Goal: Information Seeking & Learning: Learn about a topic

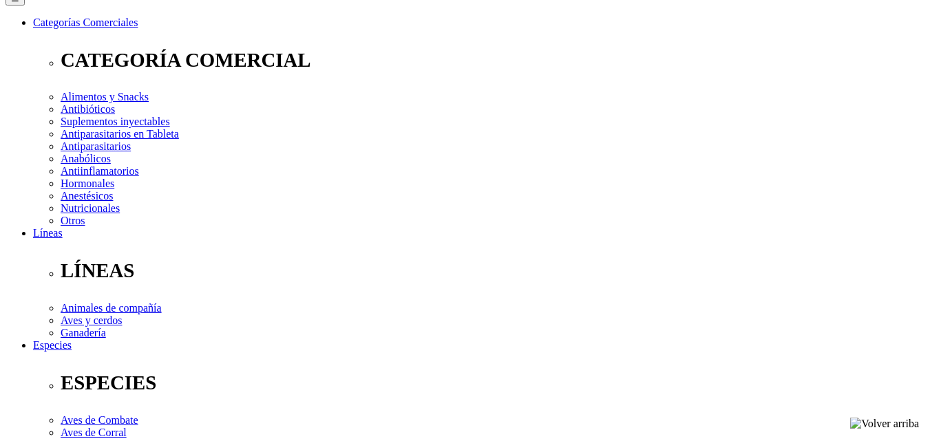
scroll to position [205, 0]
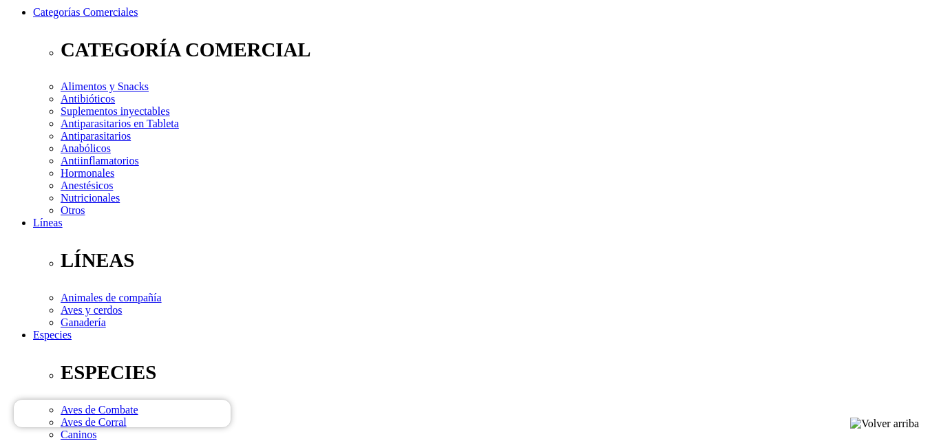
radio input "true"
select select "0"
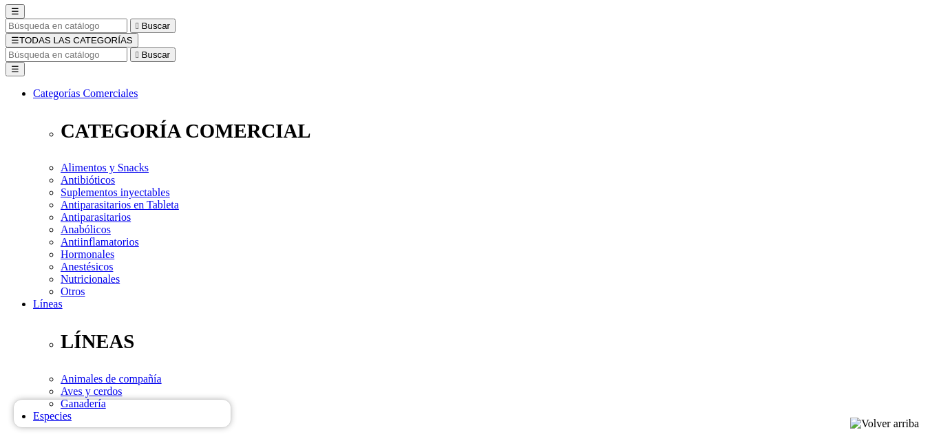
scroll to position [119, 0]
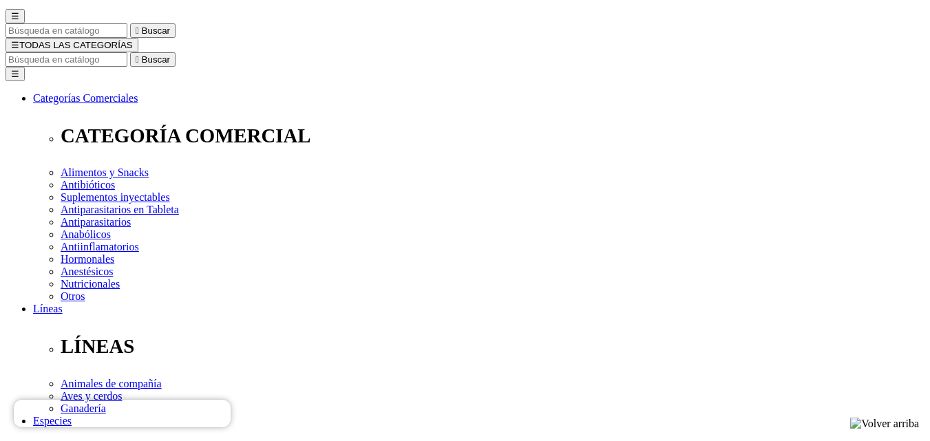
radio input "true"
select select "3"
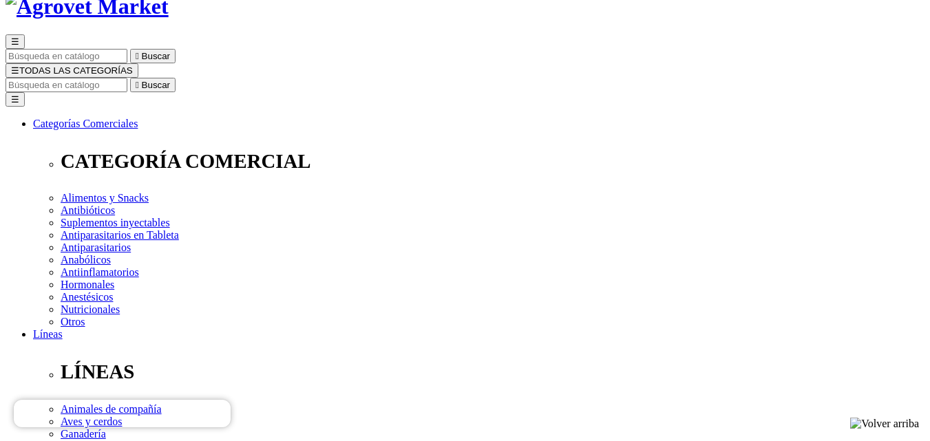
scroll to position [228, 0]
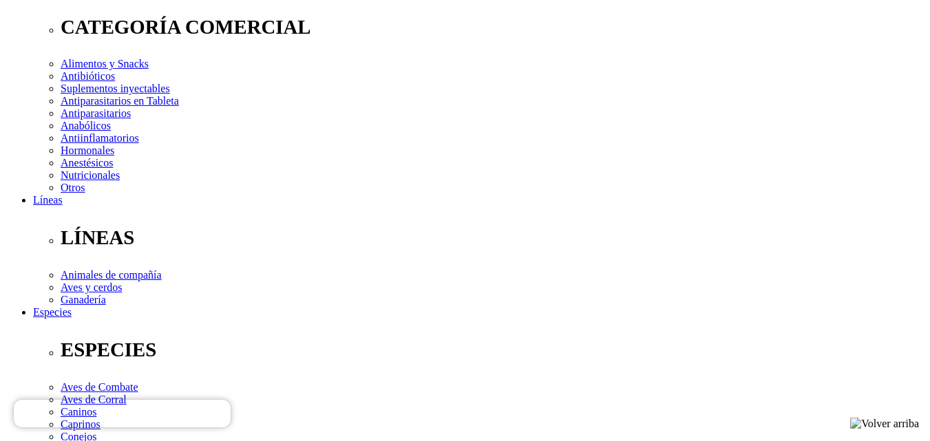
select select "3"
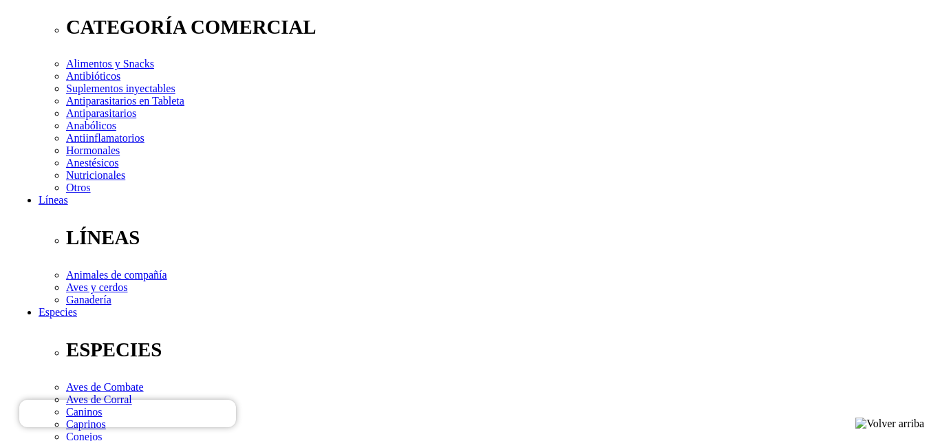
scroll to position [0, 0]
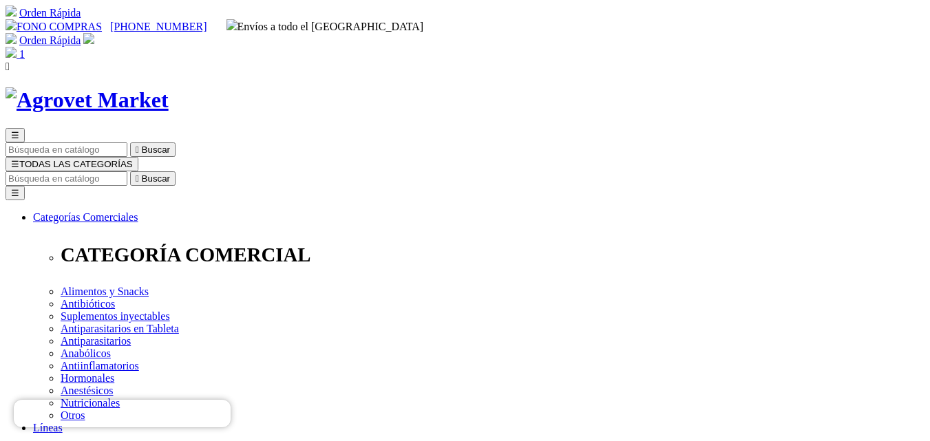
click at [19, 159] on span "☰" at bounding box center [15, 164] width 8 height 10
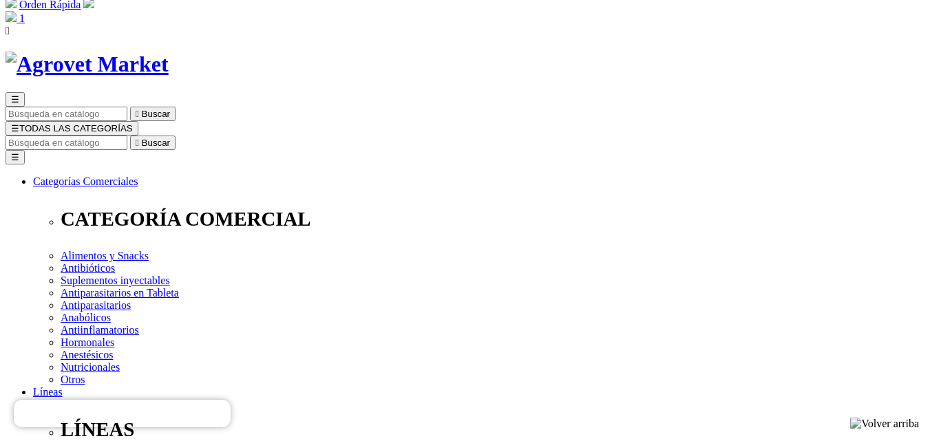
scroll to position [12, 0]
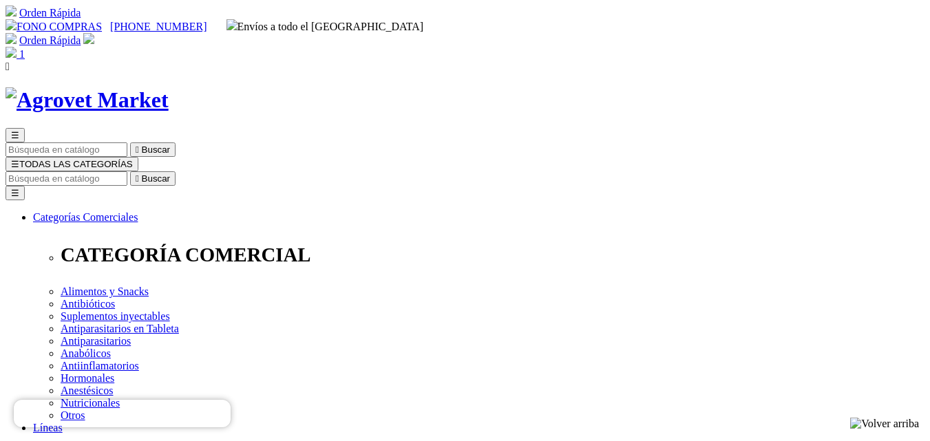
click at [127, 171] on input "Buscar" at bounding box center [67, 178] width 122 height 14
type input "ketamina"
click at [130, 171] on button " Buscar" at bounding box center [152, 178] width 45 height 14
click at [127, 171] on input "ketamina" at bounding box center [67, 178] width 122 height 14
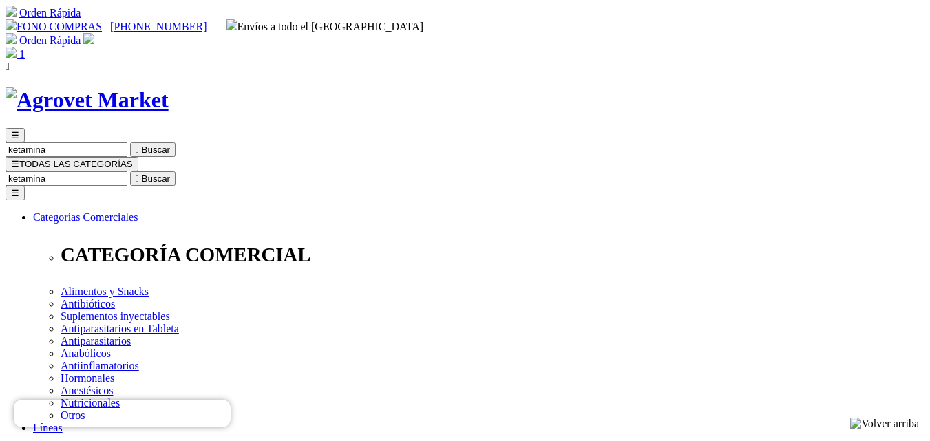
drag, startPoint x: 692, startPoint y: 74, endPoint x: 928, endPoint y: -38, distance: 261.1
type input "dipirona"
click at [209, 171] on button " Buscar" at bounding box center [231, 178] width 45 height 14
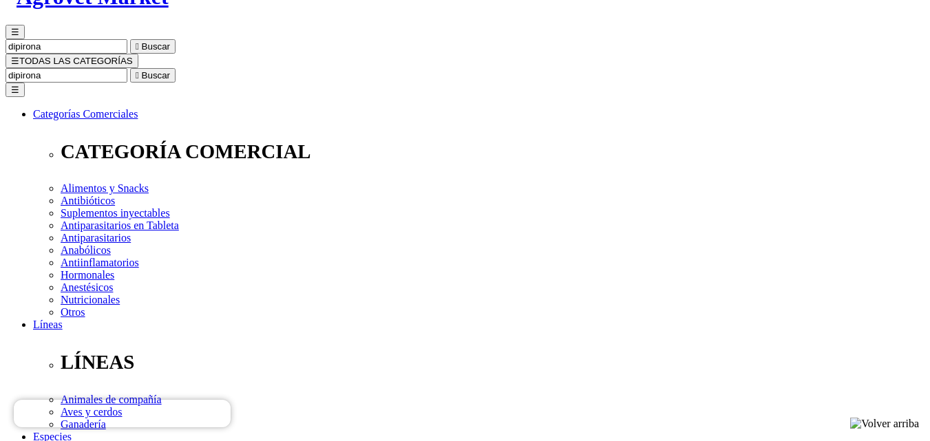
scroll to position [112, 0]
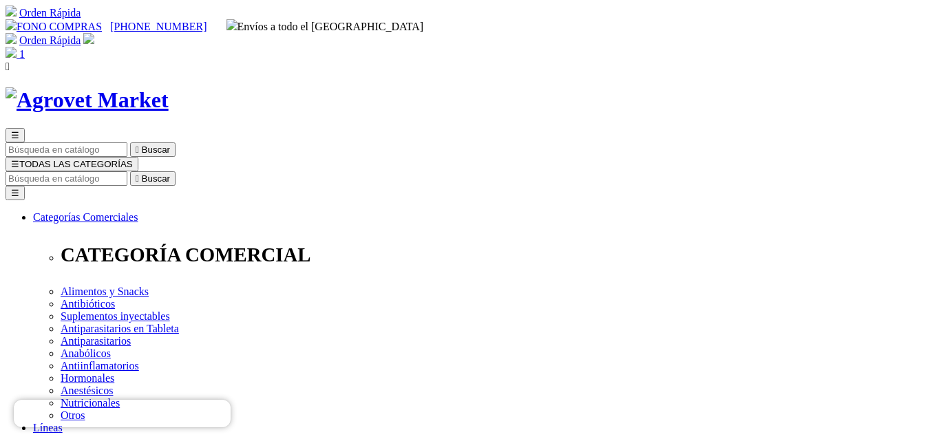
click at [127, 171] on input "Buscar" at bounding box center [67, 178] width 122 height 14
type input "e"
type input "meloxi"
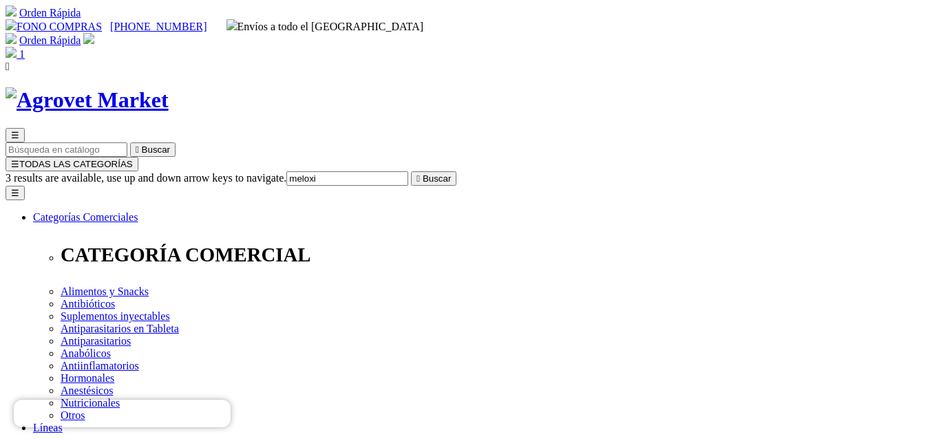
click at [411, 171] on button " Buscar" at bounding box center [433, 178] width 45 height 14
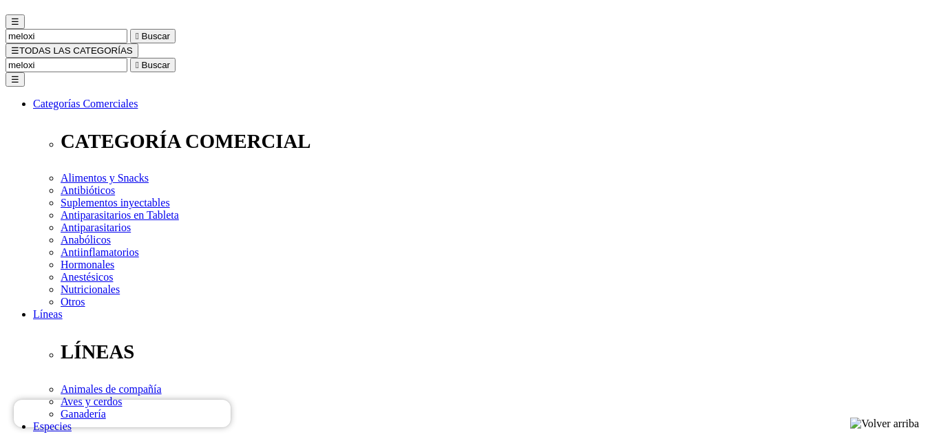
scroll to position [115, 0]
drag, startPoint x: 940, startPoint y: 117, endPoint x: 940, endPoint y: 170, distance: 53.0
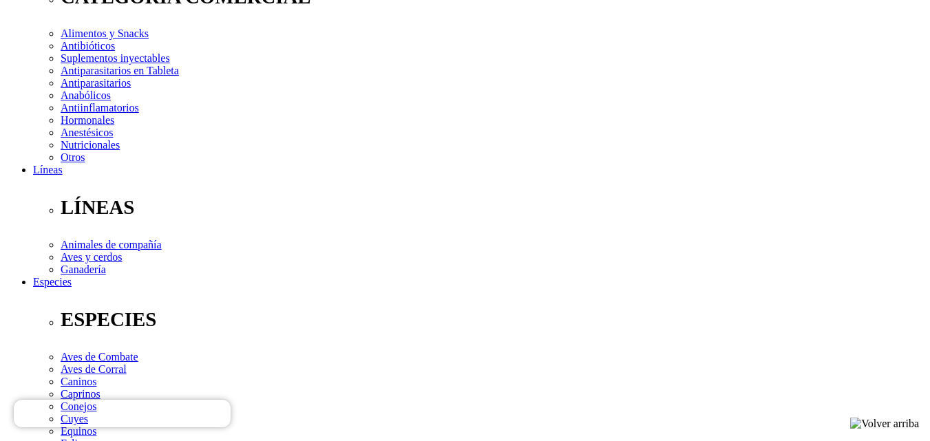
scroll to position [253, 0]
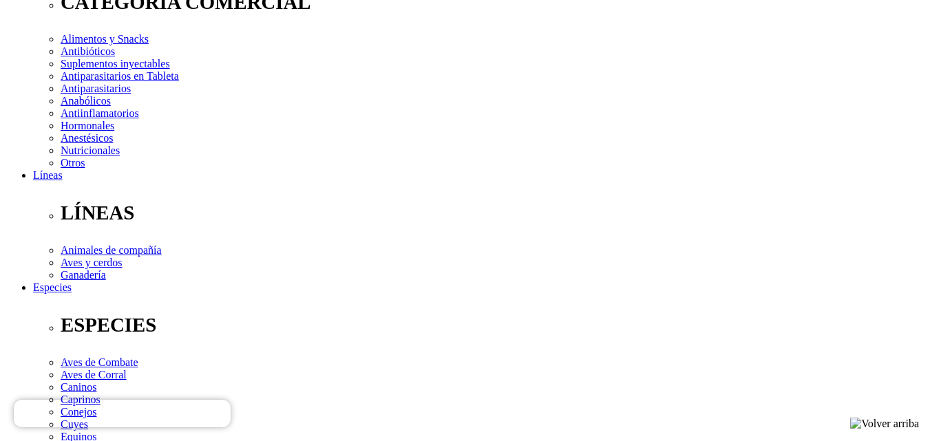
select select "2"
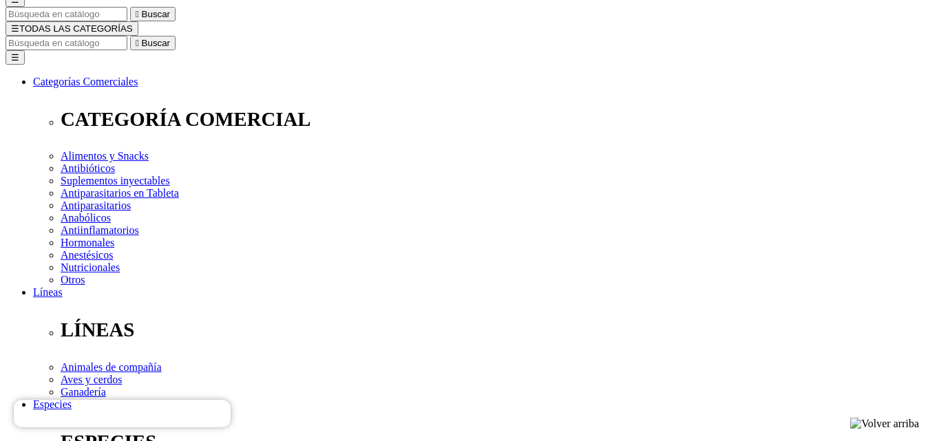
scroll to position [136, 0]
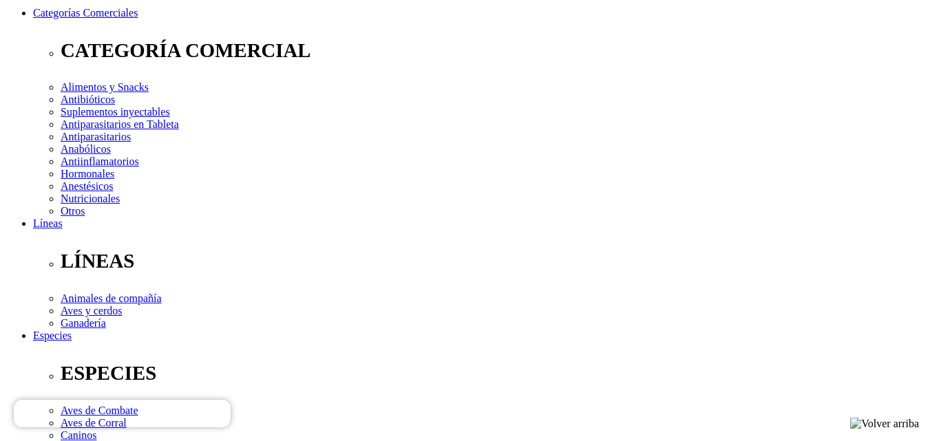
scroll to position [191, 0]
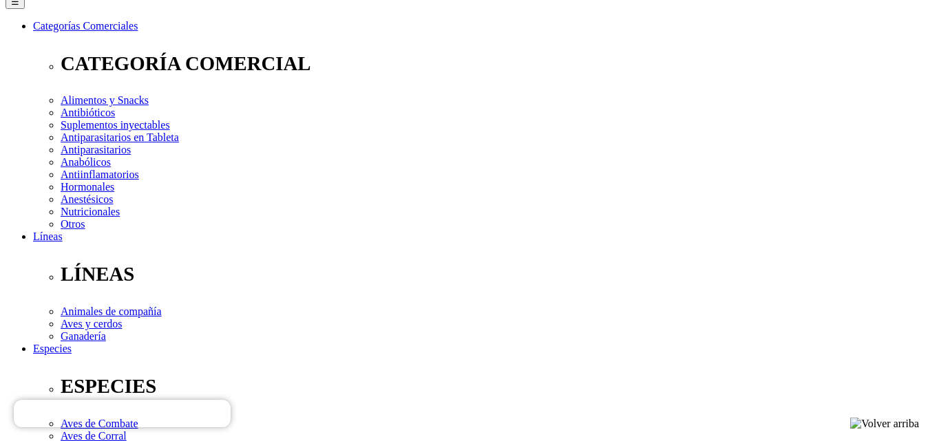
select select "3"
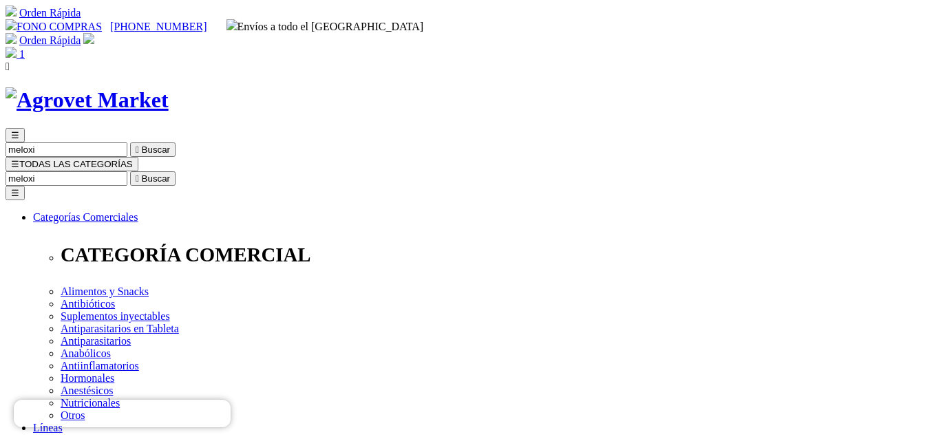
click at [127, 171] on input "meloxi" at bounding box center [67, 178] width 122 height 14
click at [127, 171] on input "dexameloxi" at bounding box center [67, 178] width 122 height 14
click at [206, 171] on input "dexameloxi" at bounding box center [145, 178] width 122 height 14
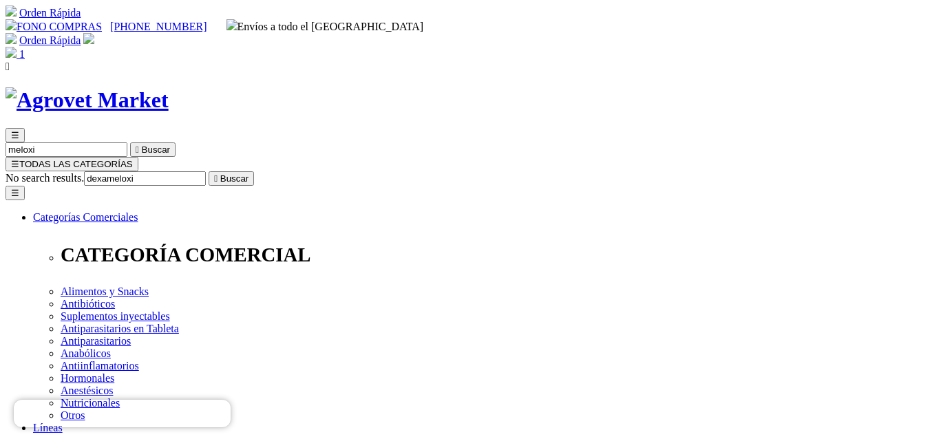
click at [206, 171] on input "dexameloxi" at bounding box center [145, 178] width 122 height 14
type input "dexa"
click at [209, 171] on button " Buscar" at bounding box center [231, 178] width 45 height 14
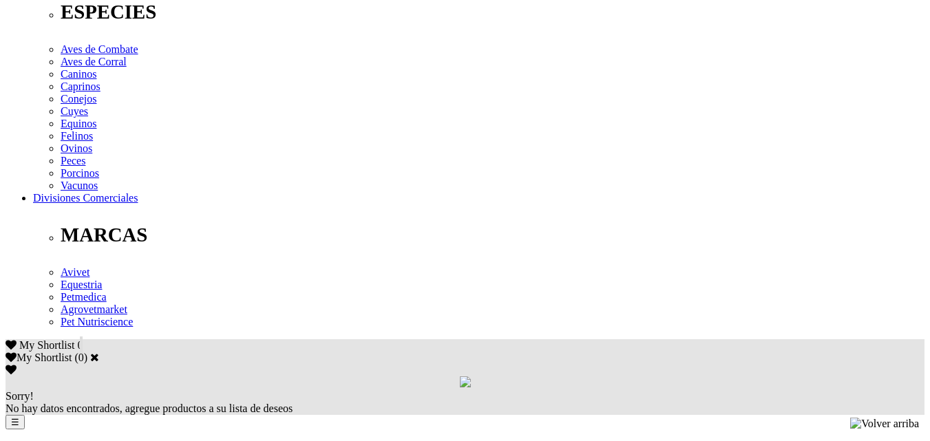
drag, startPoint x: 940, startPoint y: 105, endPoint x: 939, endPoint y: 307, distance: 202.4
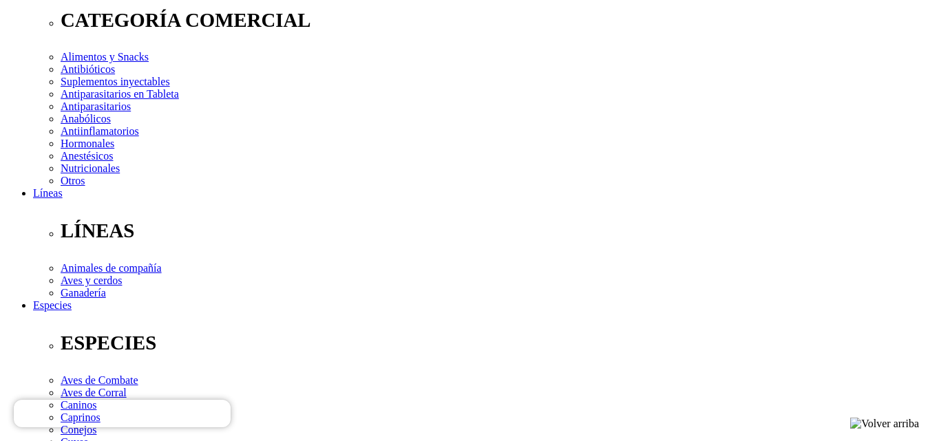
scroll to position [233, 0]
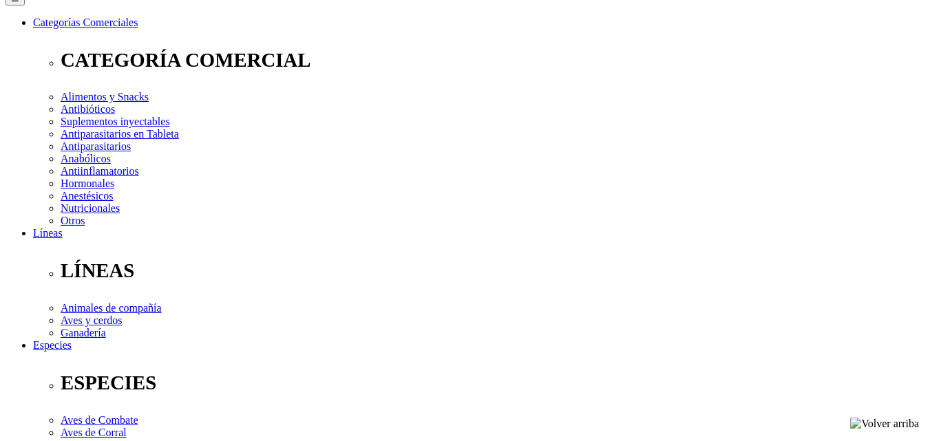
drag, startPoint x: 940, startPoint y: 78, endPoint x: 940, endPoint y: 135, distance: 57.1
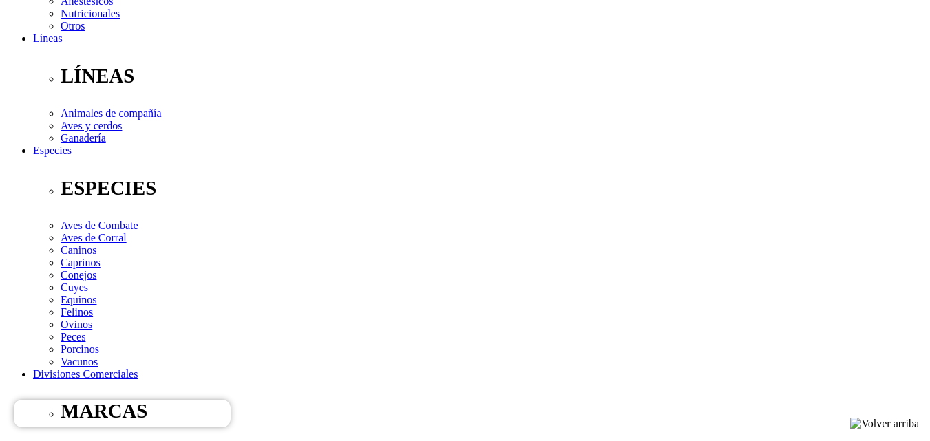
scroll to position [437, 0]
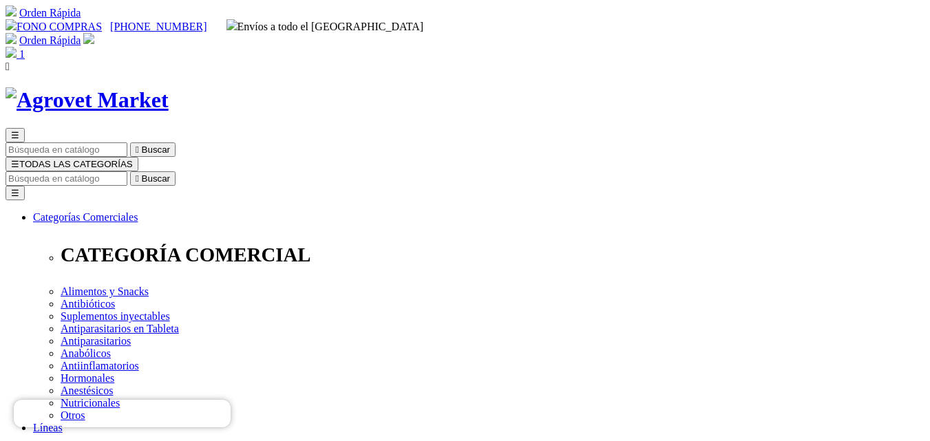
click at [127, 171] on input "Buscar" at bounding box center [67, 178] width 122 height 14
type input "enro"
click at [130, 171] on button " Buscar" at bounding box center [152, 178] width 45 height 14
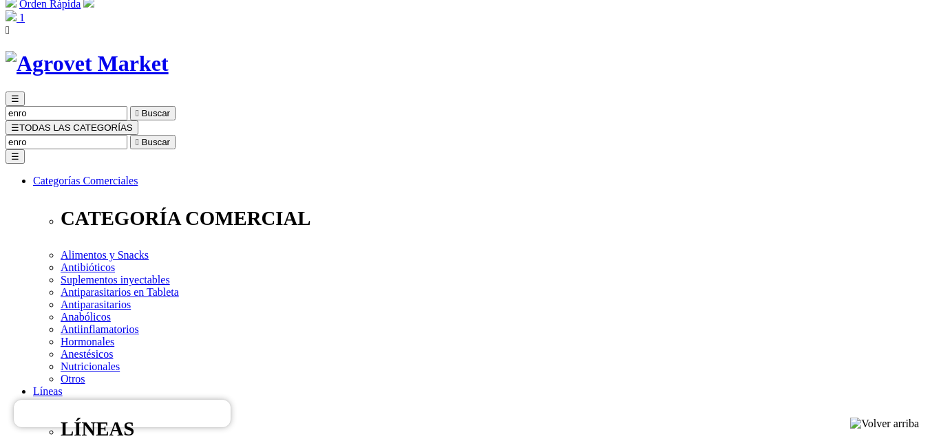
scroll to position [21, 0]
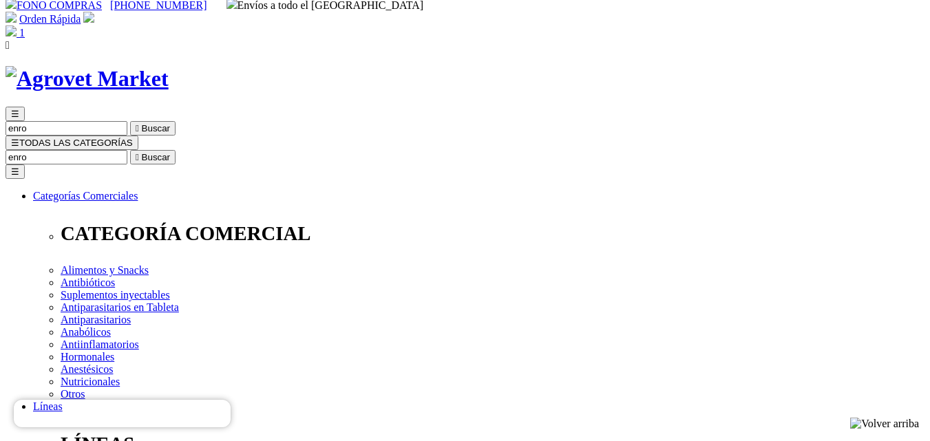
click at [127, 150] on input "enro" at bounding box center [67, 157] width 122 height 14
type input "cefa"
click at [130, 150] on button " Buscar" at bounding box center [152, 157] width 45 height 14
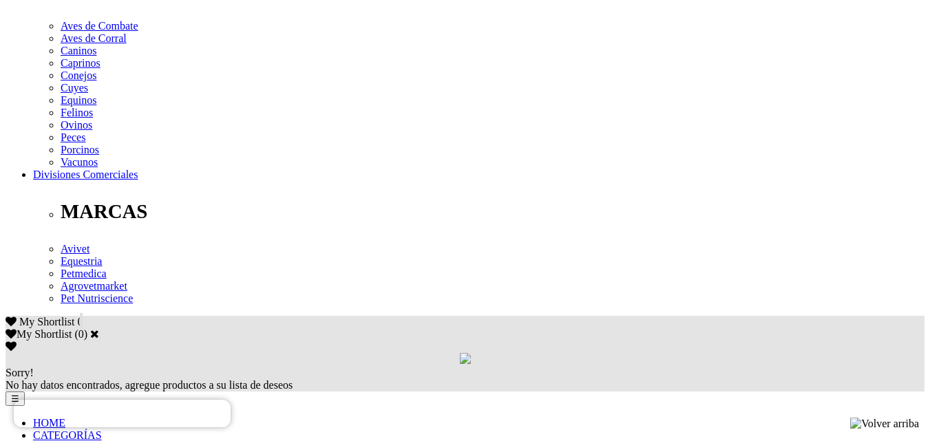
scroll to position [204, 0]
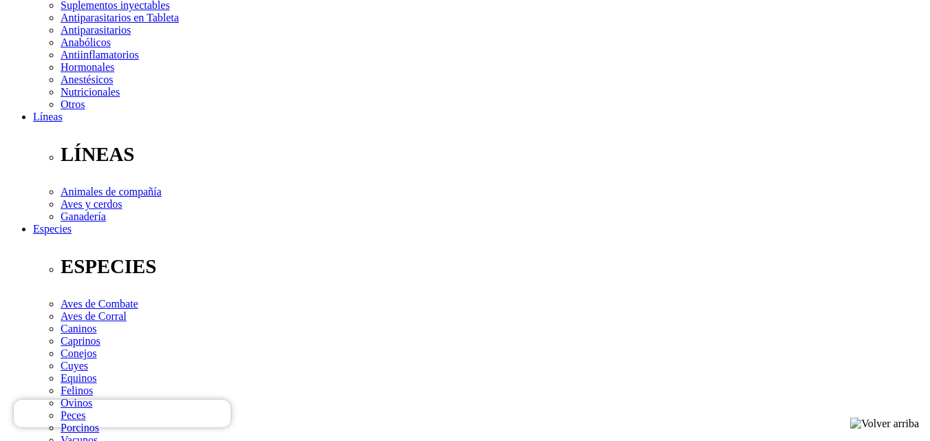
scroll to position [81, 0]
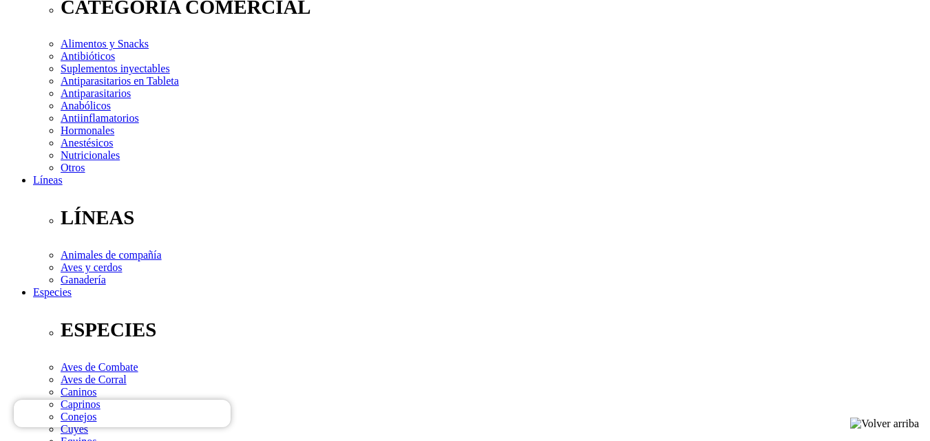
scroll to position [291, 0]
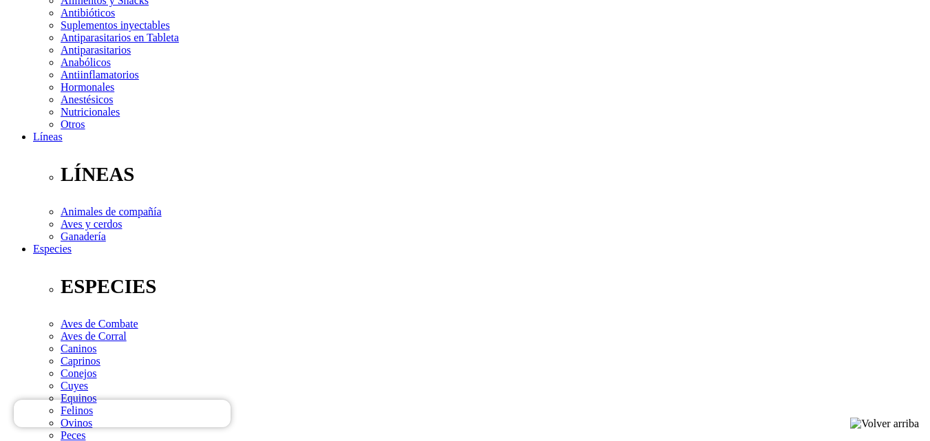
select select "3"
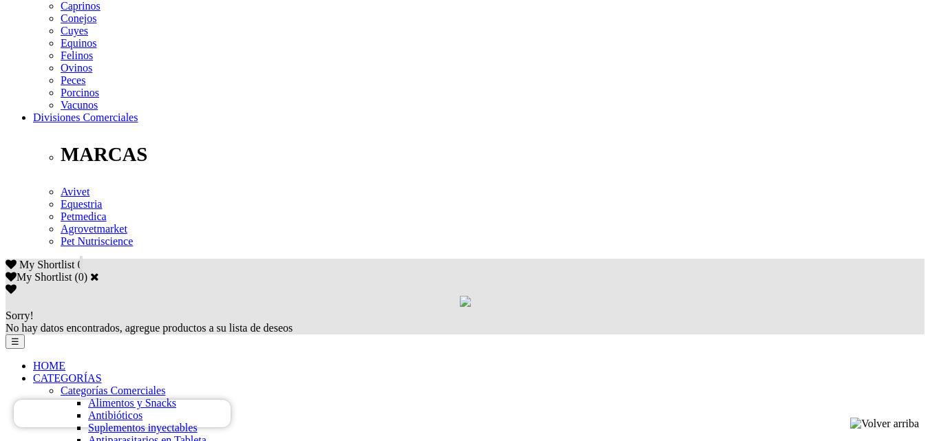
scroll to position [672, 0]
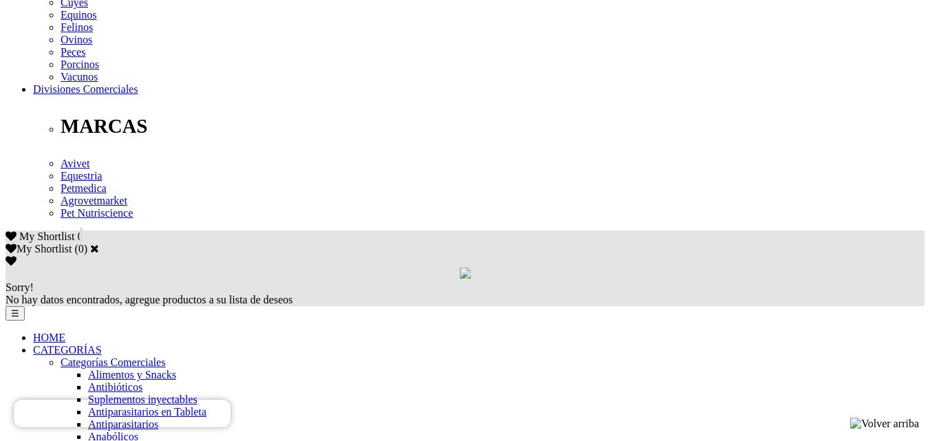
scroll to position [677, 0]
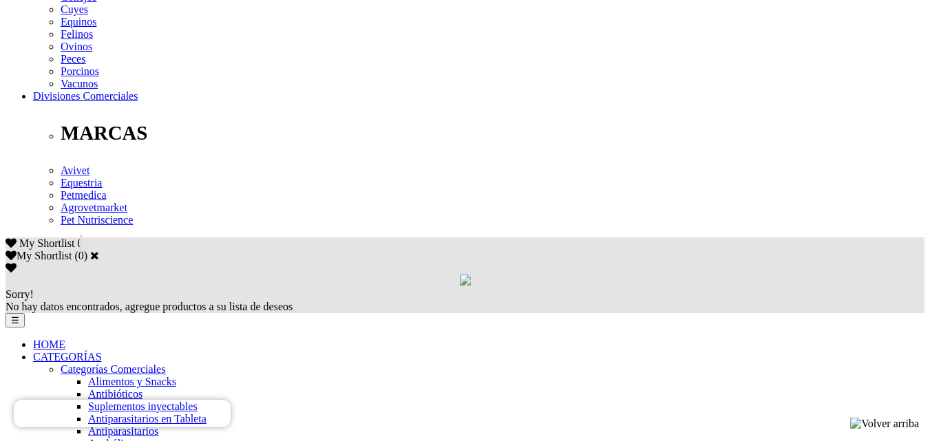
scroll to position [660, 0]
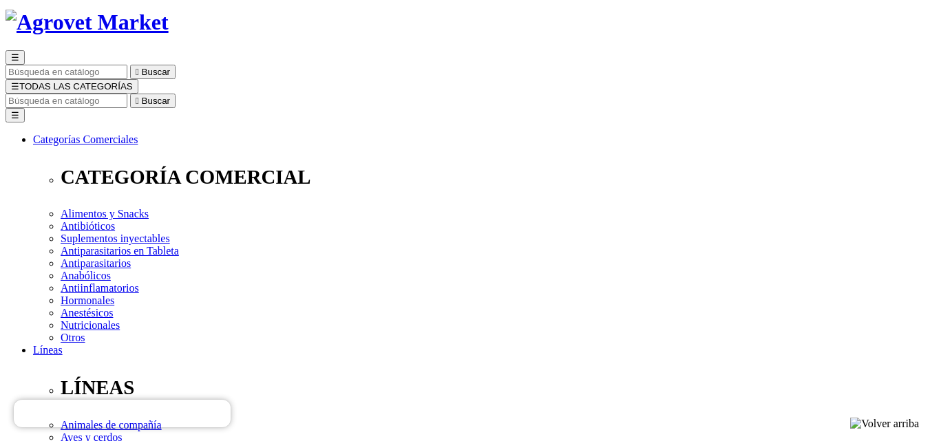
scroll to position [113, 0]
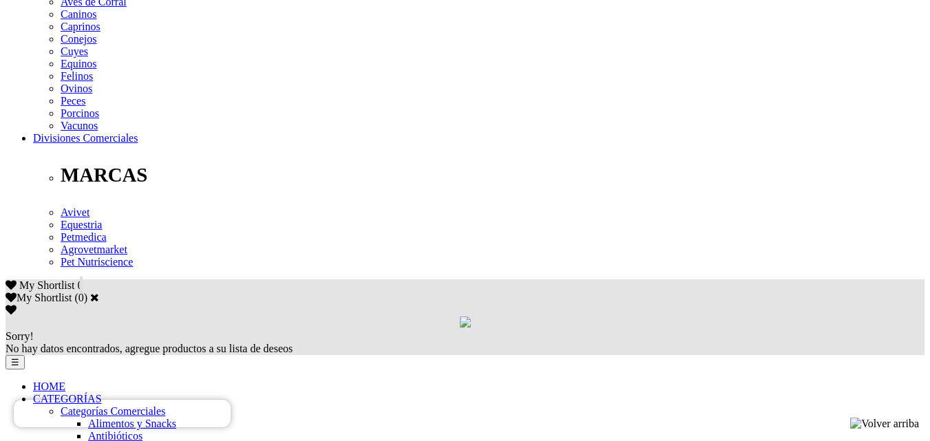
scroll to position [624, 0]
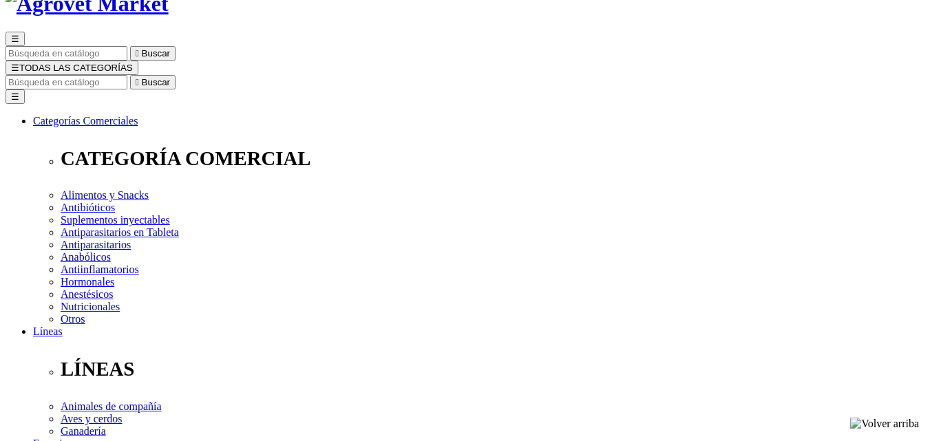
drag, startPoint x: 940, startPoint y: 113, endPoint x: 940, endPoint y: 141, distance: 28.2
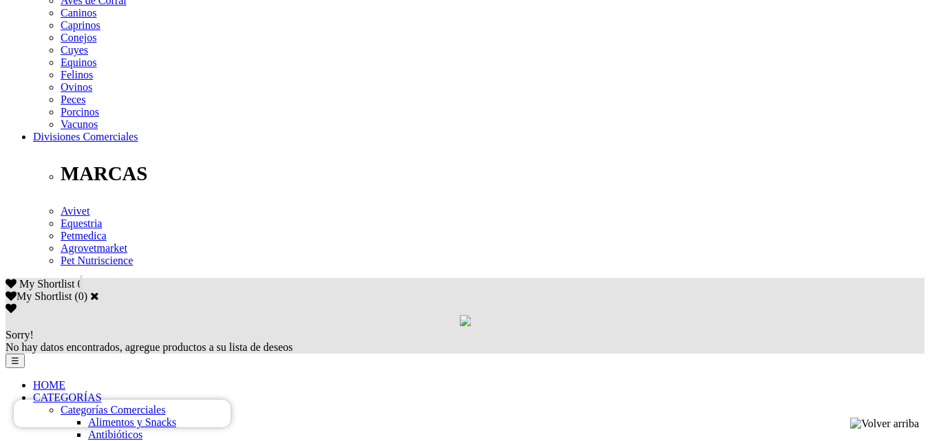
scroll to position [630, 0]
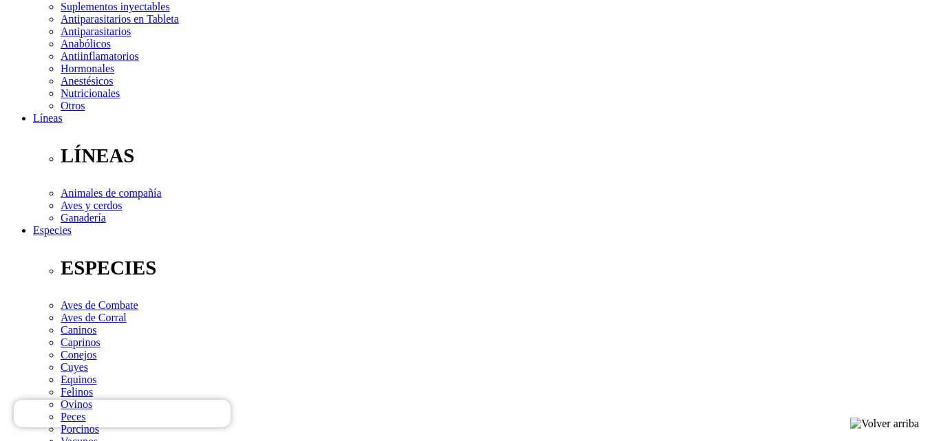
scroll to position [449, 0]
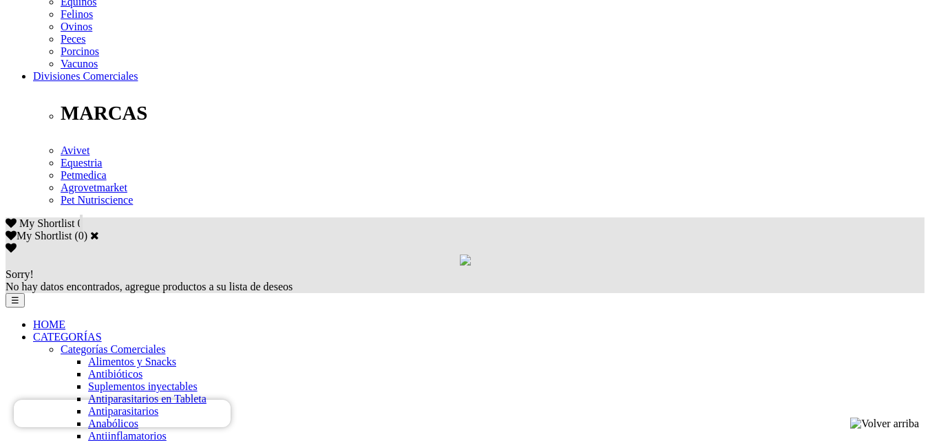
scroll to position [697, 0]
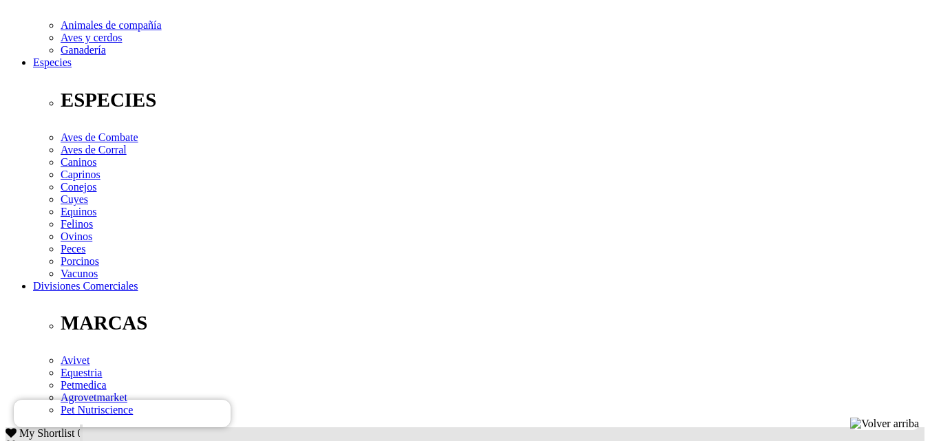
scroll to position [498, 0]
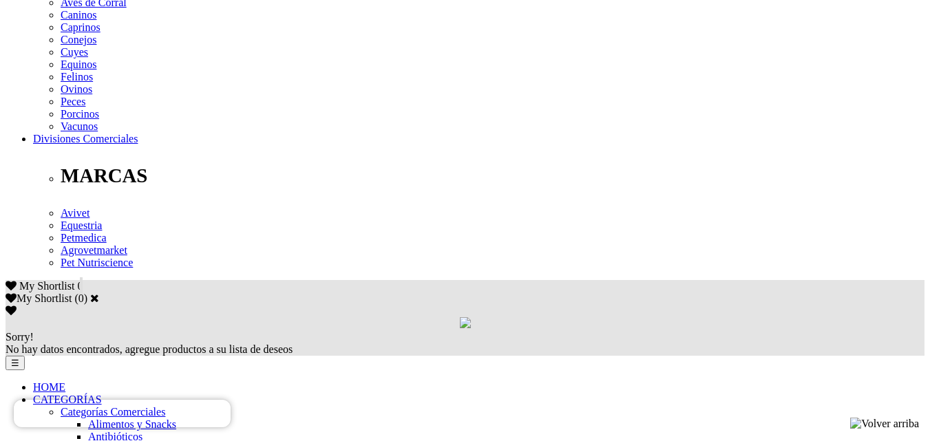
scroll to position [627, 0]
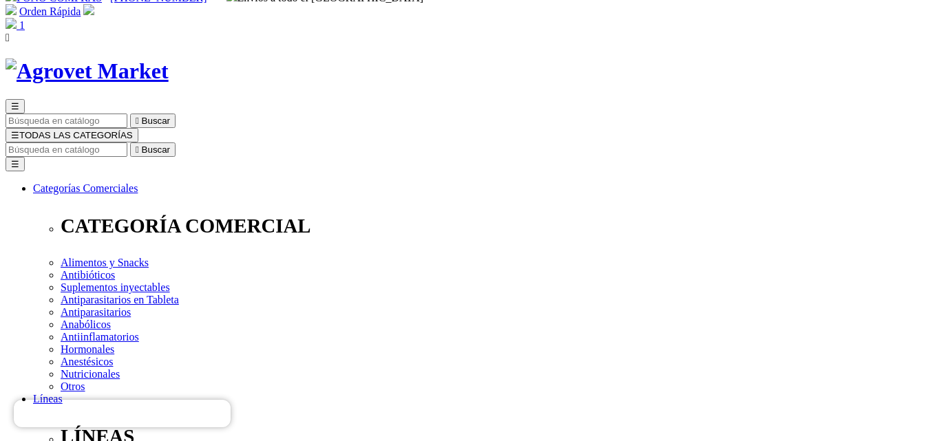
drag, startPoint x: 0, startPoint y: 0, endPoint x: 940, endPoint y: 184, distance: 957.3
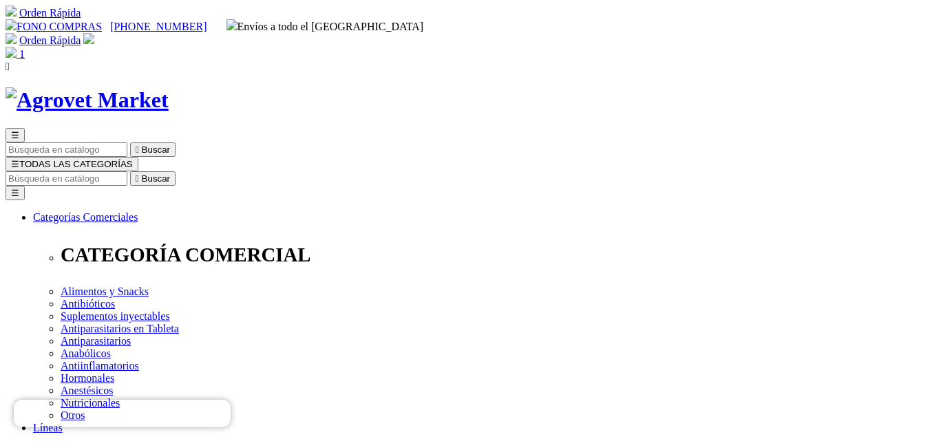
click at [19, 159] on span "☰" at bounding box center [15, 164] width 8 height 10
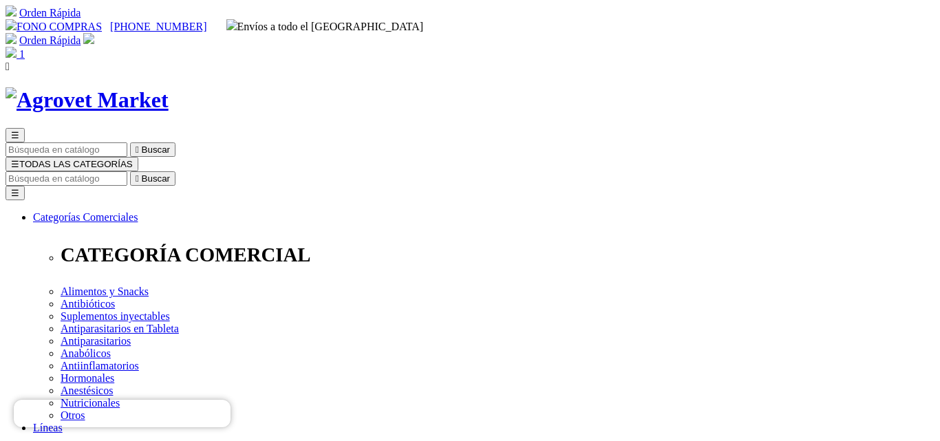
drag, startPoint x: 308, startPoint y: 73, endPoint x: 341, endPoint y: 72, distance: 33.8
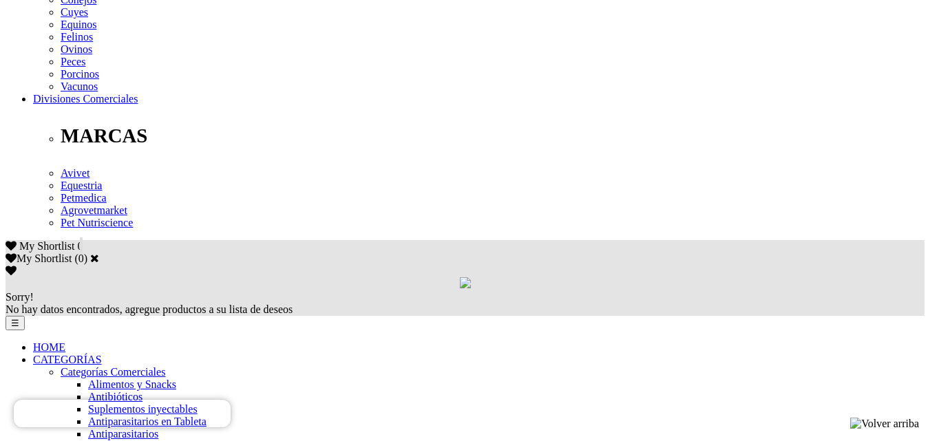
scroll to position [668, 0]
